Goal: Transaction & Acquisition: Subscribe to service/newsletter

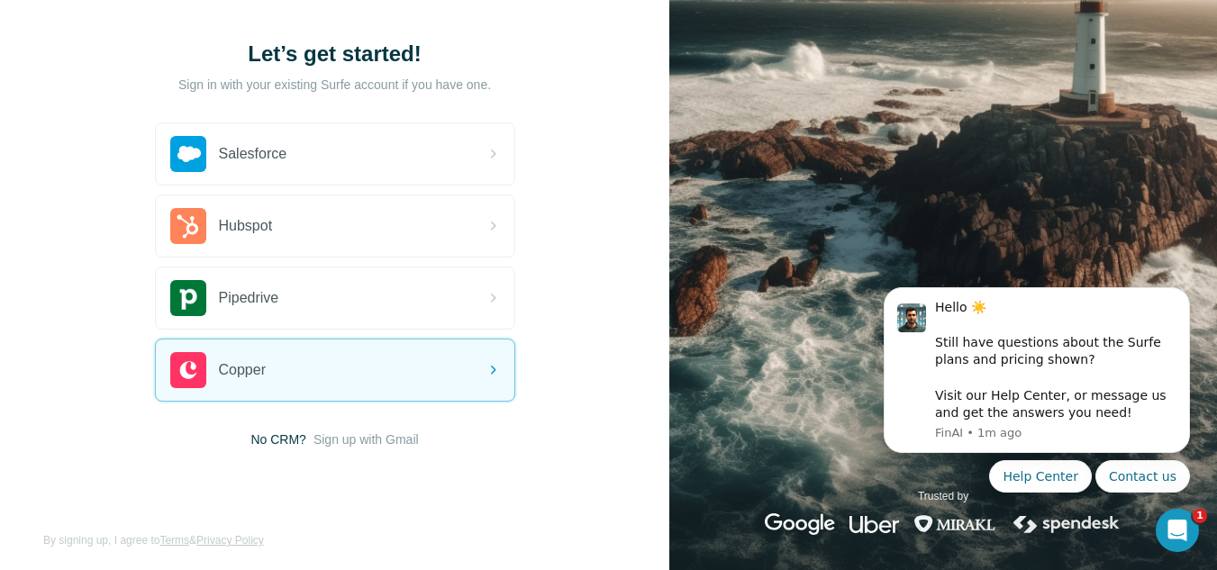
scroll to position [98, 0]
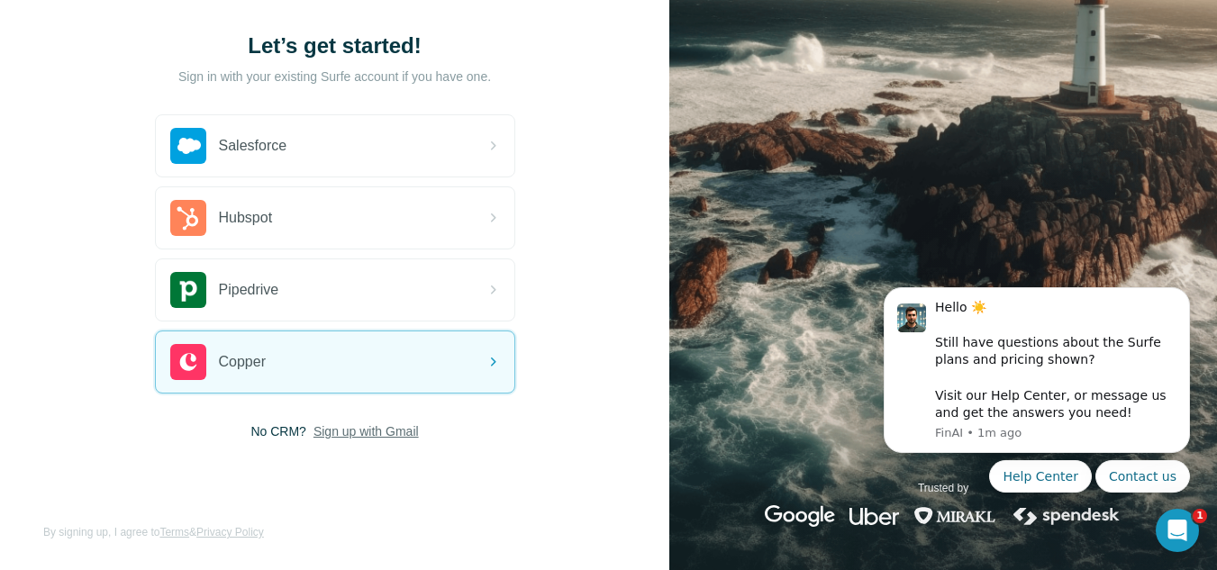
click at [367, 432] on span "Sign up with Gmail" at bounding box center [365, 431] width 105 height 18
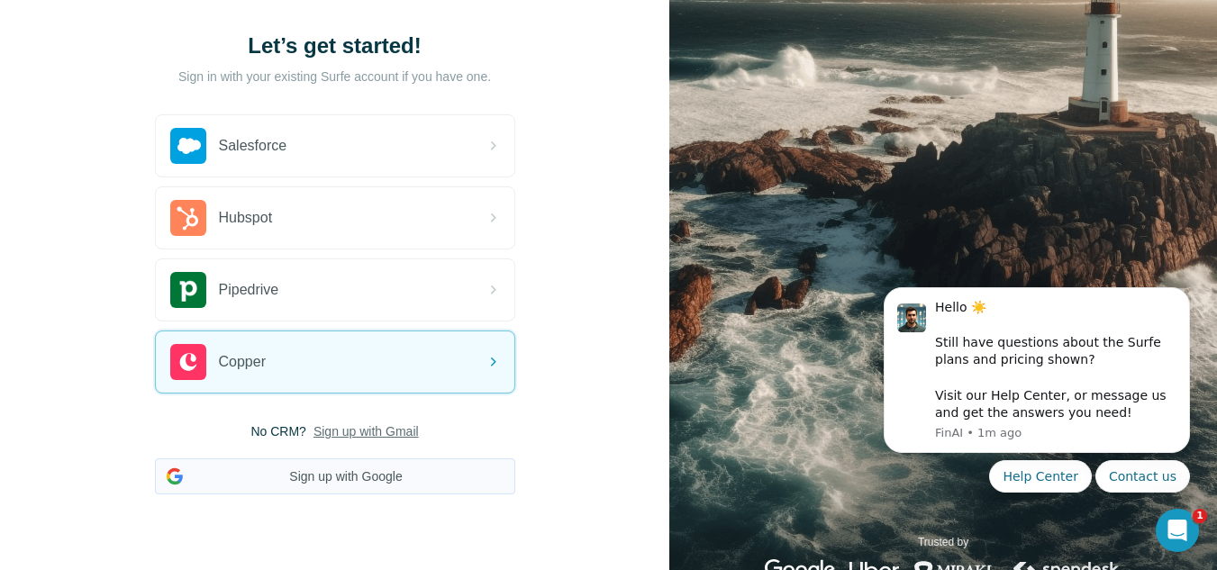
click at [349, 479] on button "Sign up with Google" at bounding box center [335, 476] width 360 height 36
